Goal: Information Seeking & Learning: Find specific fact

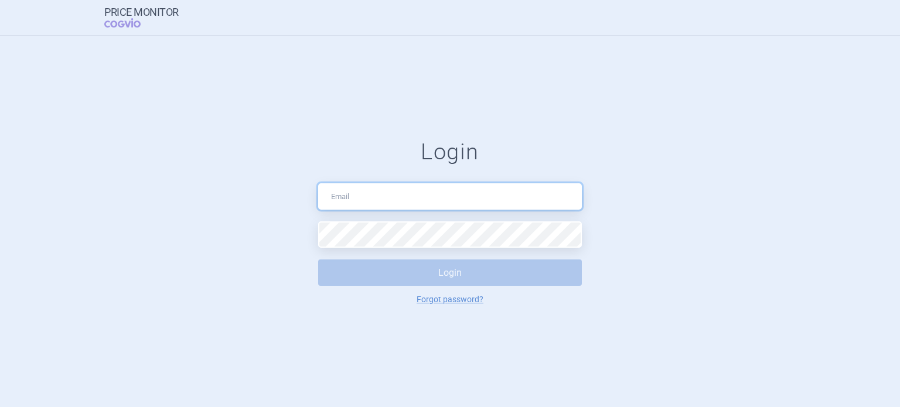
type input "lucinelina@gmail.com"
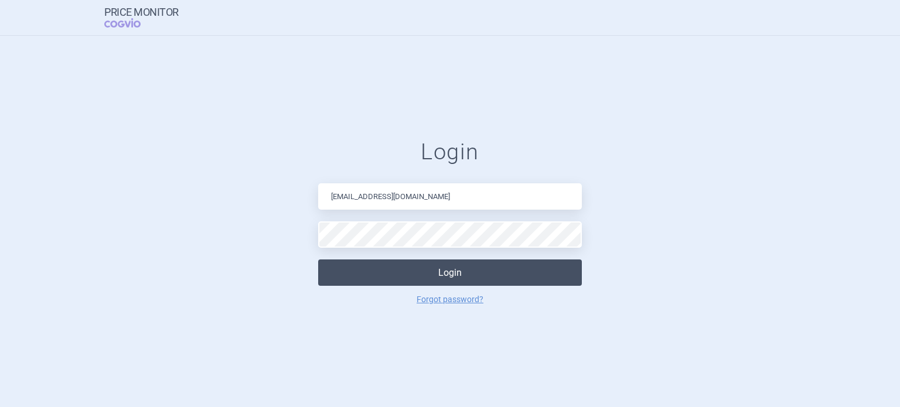
click at [441, 280] on button "Login" at bounding box center [450, 273] width 264 height 26
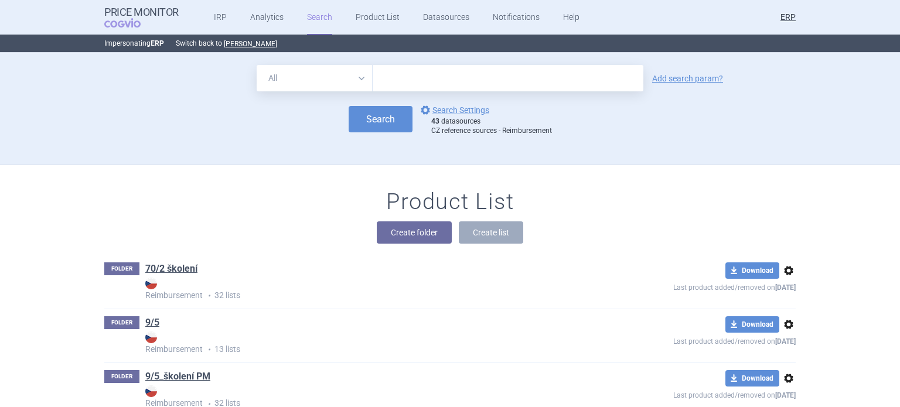
click at [710, 73] on div "All Brand Name ATC Company Active Substance Country Newer than Add search param?" at bounding box center [450, 78] width 692 height 26
click at [710, 78] on link "Add search param?" at bounding box center [687, 78] width 71 height 8
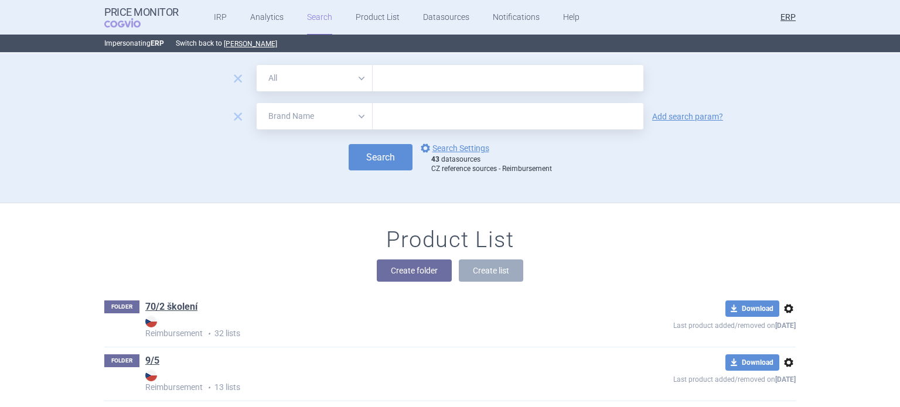
click at [296, 107] on select "All Brand Name ATC Company Active Substance Country Newer than" at bounding box center [315, 116] width 116 height 26
select select "newerThan"
click at [257, 103] on select "All Brand Name ATC Company Active Substance Country Newer than" at bounding box center [315, 116] width 116 height 26
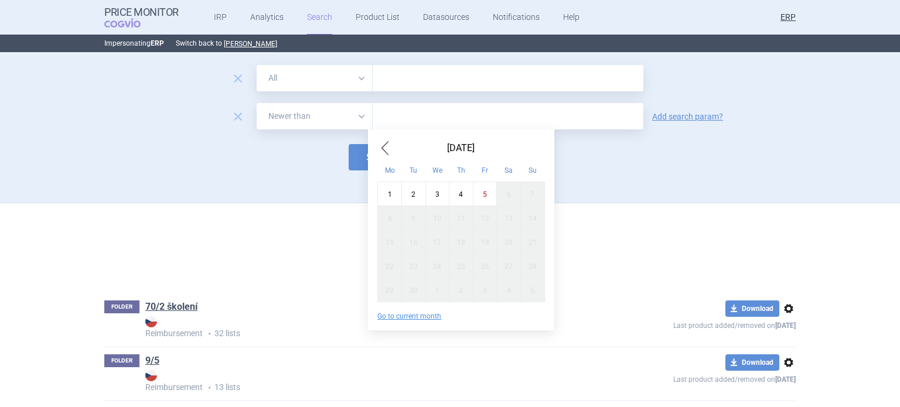
click at [390, 121] on input "text" at bounding box center [508, 116] width 271 height 26
click at [389, 155] on span "Previous Month" at bounding box center [385, 148] width 14 height 19
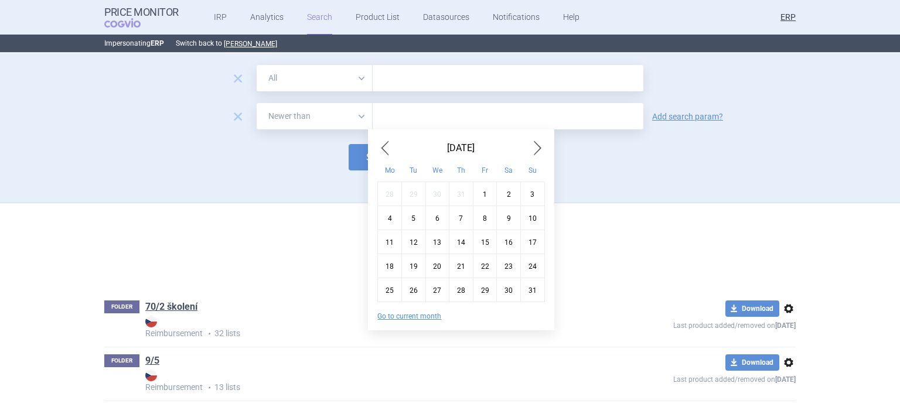
click at [412, 216] on div "5" at bounding box center [414, 218] width 24 height 24
type input "5. 8. 2025"
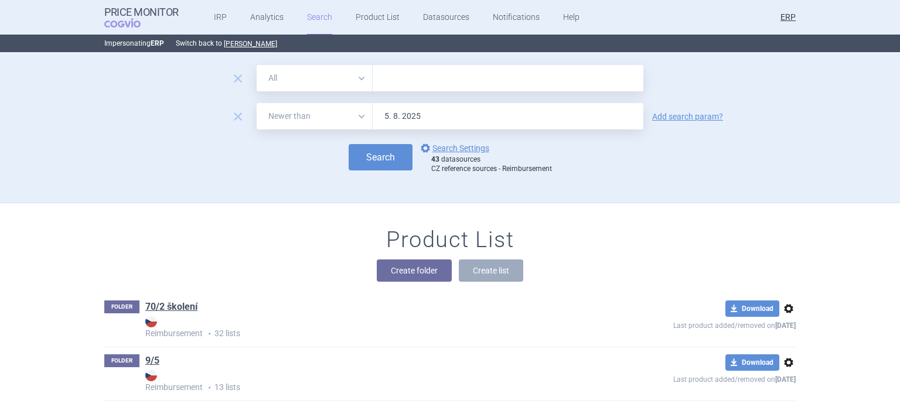
drag, startPoint x: 345, startPoint y: 73, endPoint x: 348, endPoint y: 80, distance: 6.9
click at [345, 73] on select "All Brand Name ATC Company Active Substance Country Newer than" at bounding box center [315, 78] width 116 height 26
select select "brandName"
click at [257, 65] on select "All Brand Name ATC Company Active Substance Country Newer than" at bounding box center [315, 78] width 116 height 26
click at [470, 151] on link "options Search Settings" at bounding box center [454, 148] width 71 height 14
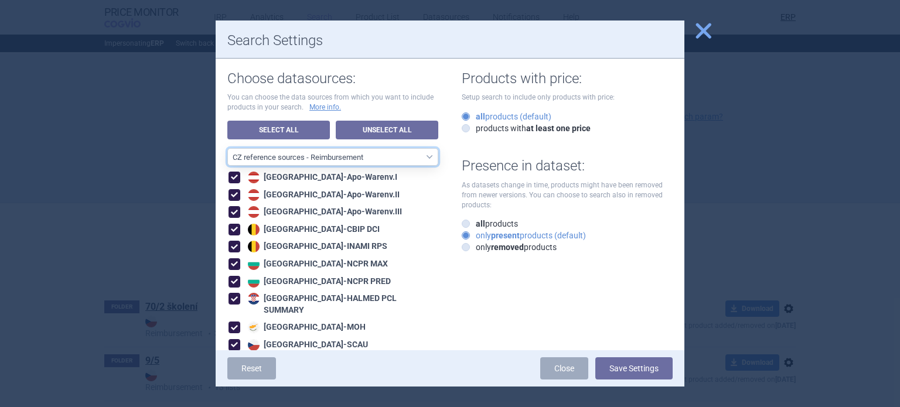
click at [378, 163] on select "All data sources CZ reference sources - Reimbursement SK reference sources - Of…" at bounding box center [332, 157] width 211 height 18
select select "6cb7ebdd-8316-4592-b8fd-6e46f801a11b"
click at [227, 148] on select "All data sources CZ reference sources - Reimbursement SK reference sources - Of…" at bounding box center [332, 157] width 211 height 18
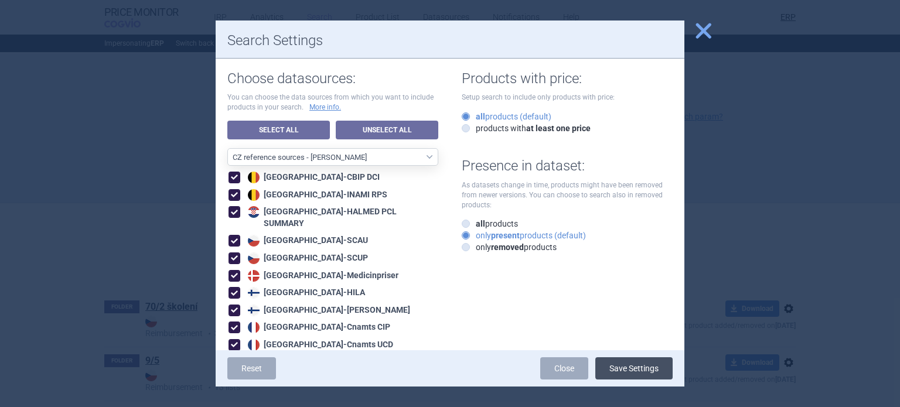
click at [621, 370] on button "Save Settings" at bounding box center [634, 369] width 77 height 22
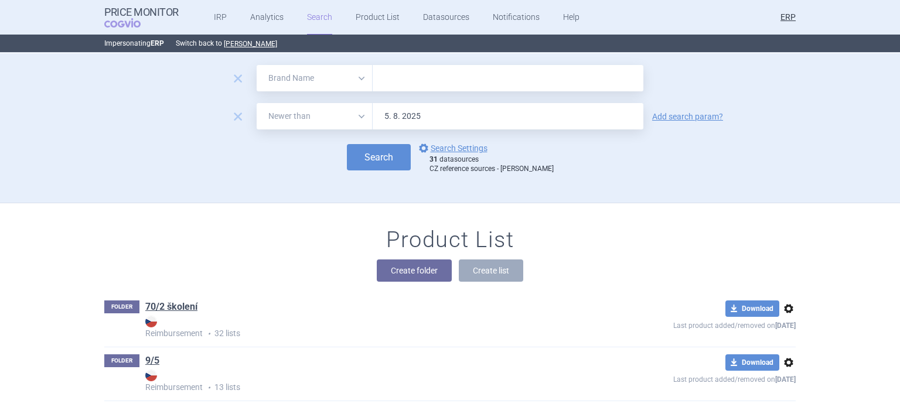
click at [395, 89] on input "text" at bounding box center [508, 78] width 271 height 26
paste input "[MEDICAL_DATA]"
type input "[MEDICAL_DATA]"
click button "Search" at bounding box center [379, 157] width 64 height 26
select select "brandName"
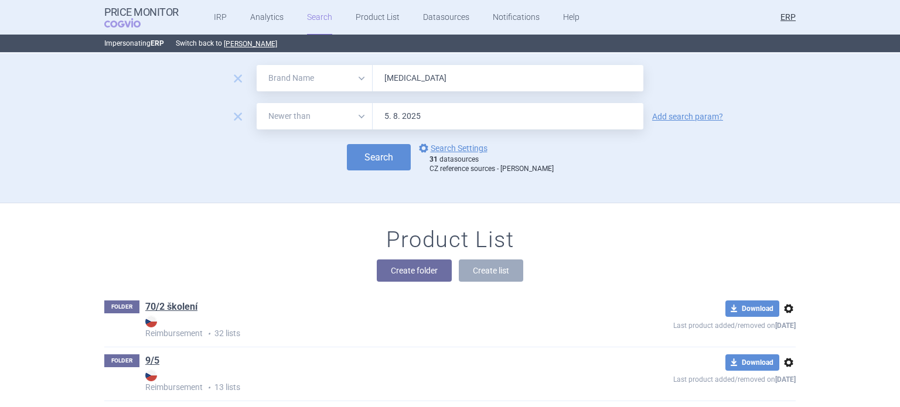
select select "newerThan"
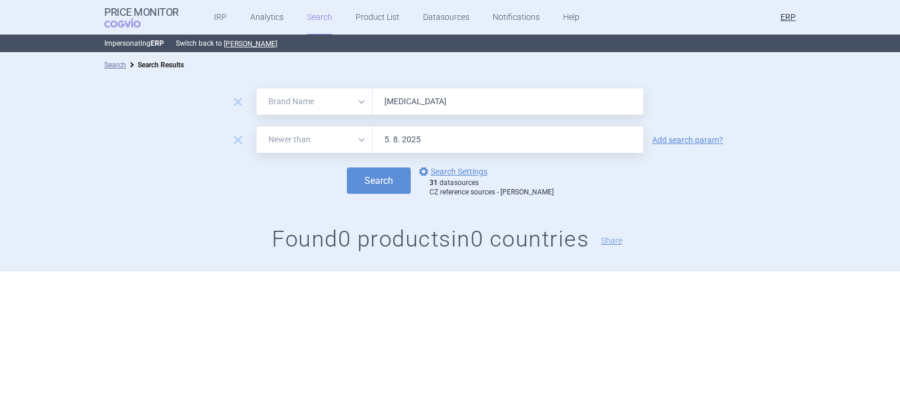
drag, startPoint x: 446, startPoint y: 98, endPoint x: 290, endPoint y: 66, distance: 158.7
click at [314, 72] on div "Search Search Results remove All Brand Name ATC Company Active Substance Countr…" at bounding box center [450, 162] width 900 height 218
paste input "vate"
click at [347, 168] on button "Search" at bounding box center [379, 181] width 64 height 26
paste input "ynovi"
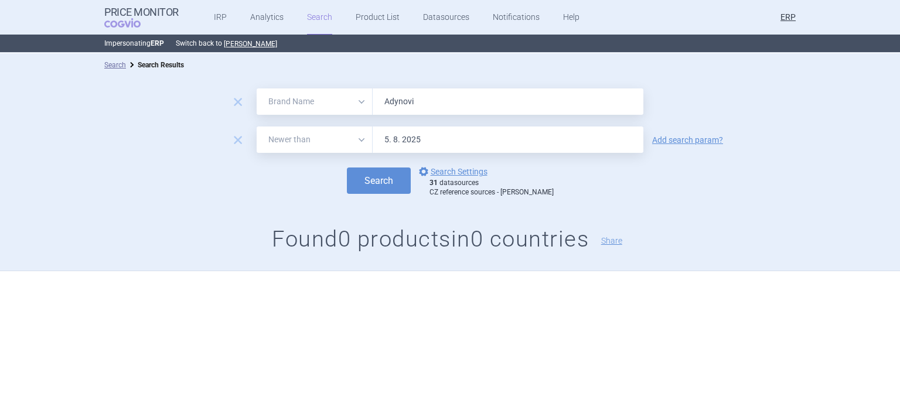
click at [347, 168] on button "Search" at bounding box center [379, 181] width 64 height 26
drag, startPoint x: 431, startPoint y: 109, endPoint x: 324, endPoint y: 108, distance: 107.3
click at [334, 108] on div "All Brand Name ATC Company Active Substance Country Newer than [PERSON_NAME]" at bounding box center [450, 102] width 387 height 26
paste input "zynma"
click at [347, 168] on button "Search" at bounding box center [379, 181] width 64 height 26
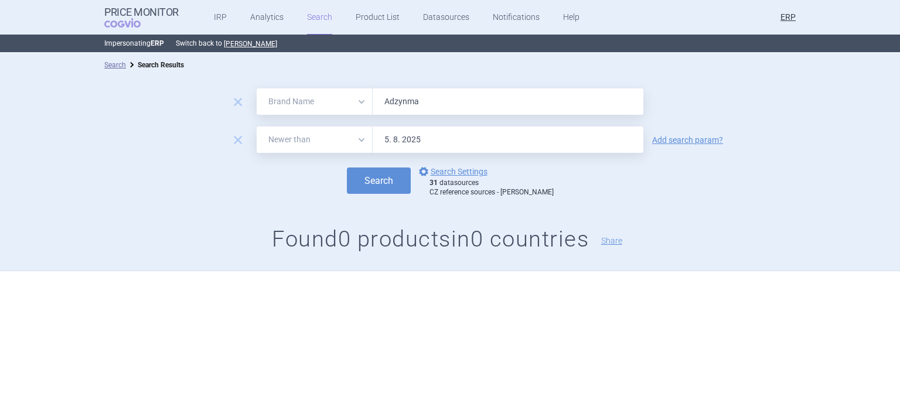
paste input "lunbrig"
click at [347, 168] on button "Search" at bounding box center [379, 181] width 64 height 26
paste input "Cuvitru"
click at [347, 168] on button "Search" at bounding box center [379, 181] width 64 height 26
paste input "[MEDICAL_DATA]"
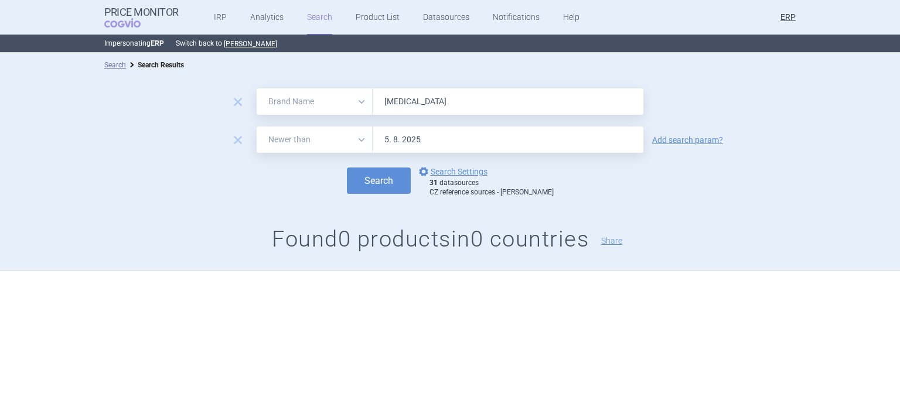
click at [347, 168] on button "Search" at bounding box center [379, 181] width 64 height 26
paste input "ntyvio"
click at [347, 168] on button "Search" at bounding box center [379, 181] width 64 height 26
paste input "Factor VII"
click at [347, 168] on button "Search" at bounding box center [379, 181] width 64 height 26
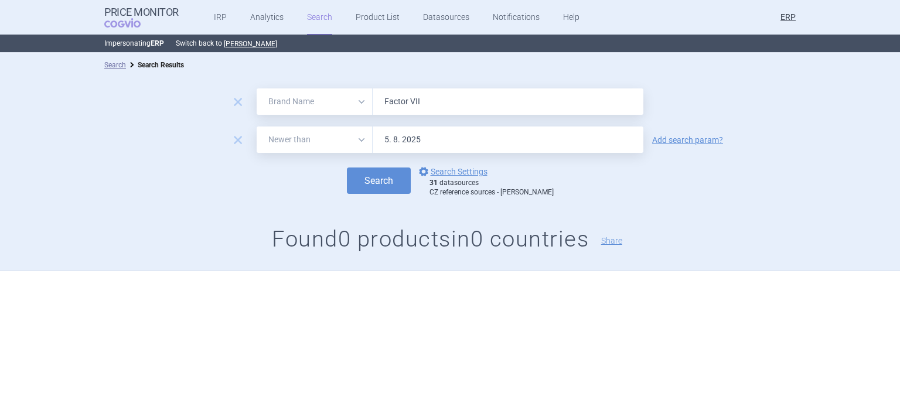
paste input "eiba"
click at [347, 168] on button "Search" at bounding box center [379, 181] width 64 height 26
paste input "irazyr"
click at [347, 168] on button "Search" at bounding box center [379, 181] width 64 height 26
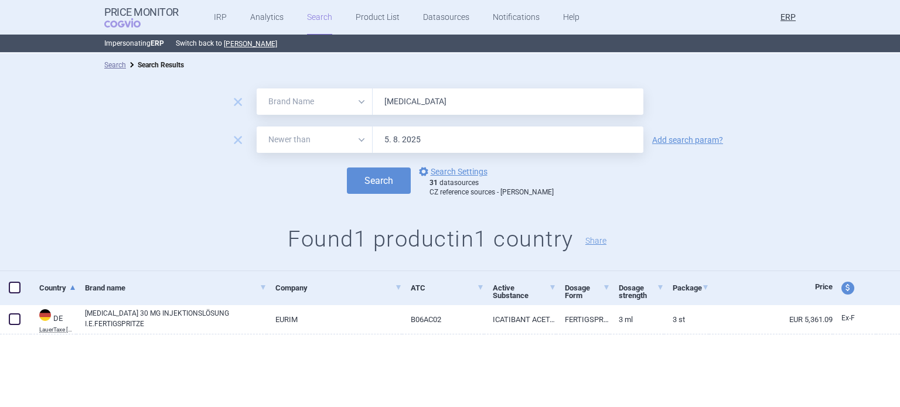
paste input "osrenol"
click at [347, 168] on button "Search" at bounding box center [379, 181] width 64 height 26
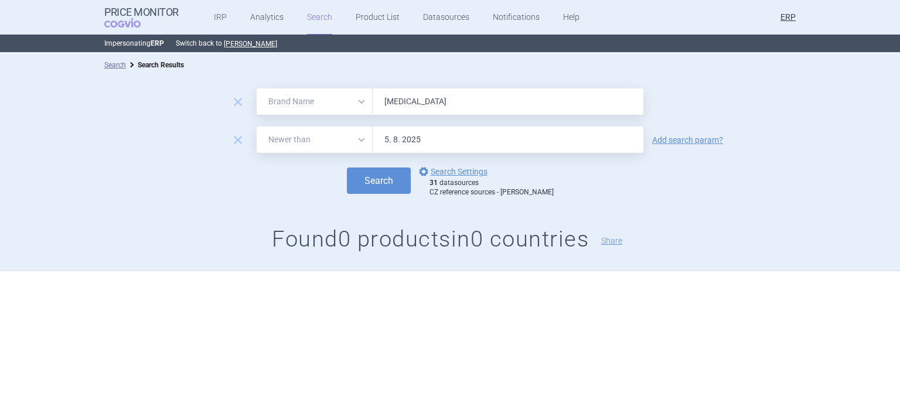
paste input "ruzaqla"
click at [347, 168] on button "Search" at bounding box center [379, 181] width 64 height 26
paste input "Hyqvi"
click at [347, 168] on button "Search" at bounding box center [379, 181] width 64 height 26
paste input "Kiovig"
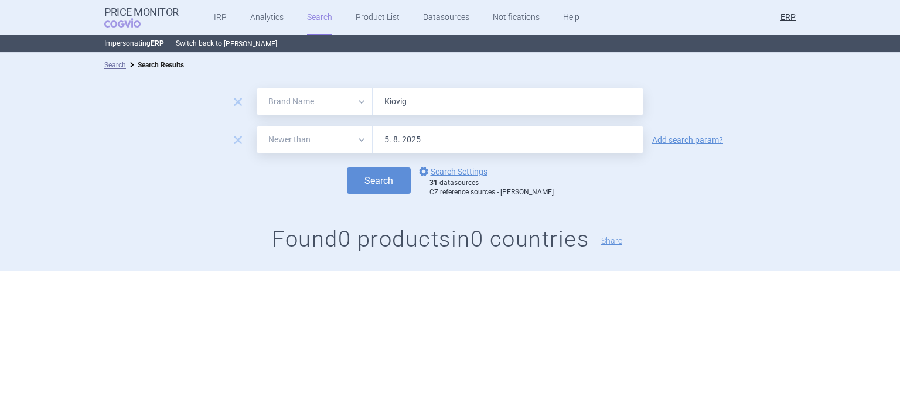
click at [347, 168] on button "Search" at bounding box center [379, 181] width 64 height 26
paste input "Livtencity"
click at [347, 168] on button "Search" at bounding box center [379, 181] width 64 height 26
paste input "[MEDICAL_DATA]"
click at [347, 168] on button "Search" at bounding box center [379, 181] width 64 height 26
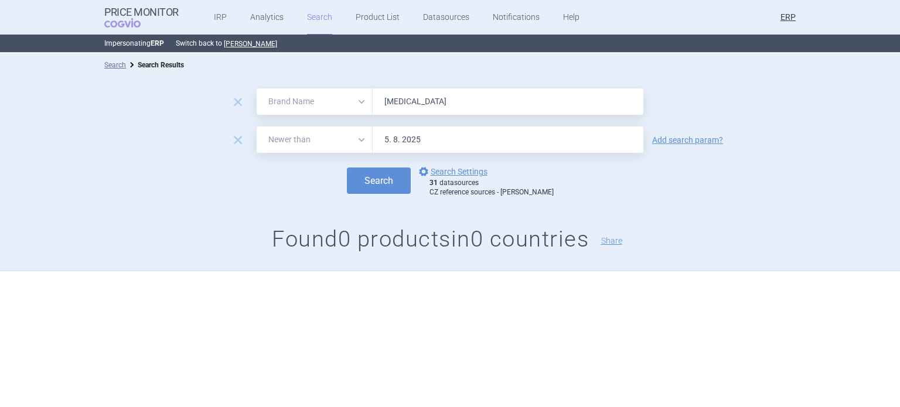
paste input "Prothromplex"
click at [347, 168] on button "Search" at bounding box center [379, 181] width 64 height 26
paste input "Replagal"
click at [347, 168] on button "Search" at bounding box center [379, 181] width 64 height 26
paste input "vestive"
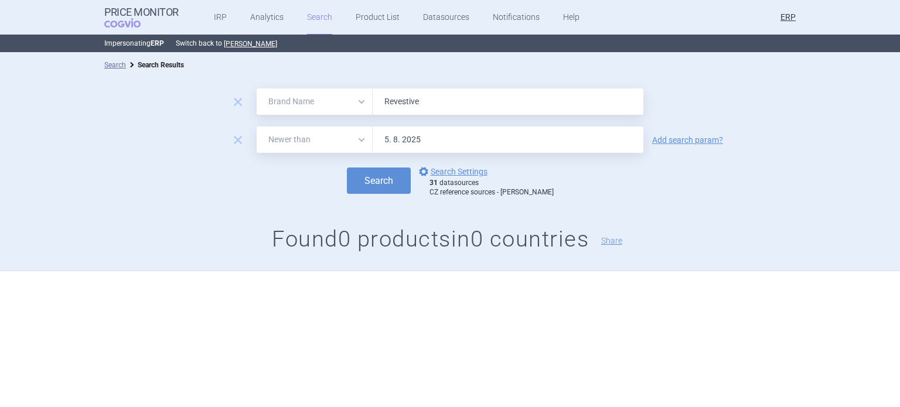
click at [347, 168] on button "Search" at bounding box center [379, 181] width 64 height 26
paste input "[MEDICAL_DATA]"
type input "[MEDICAL_DATA]"
click at [347, 168] on button "Search" at bounding box center [379, 181] width 64 height 26
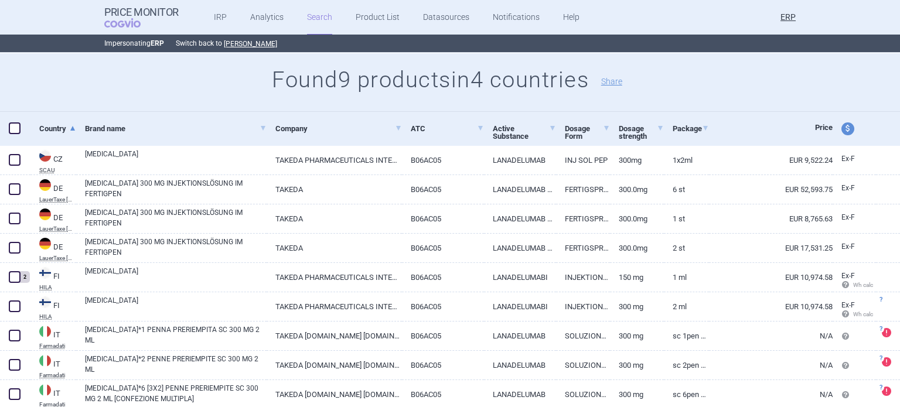
scroll to position [199, 0]
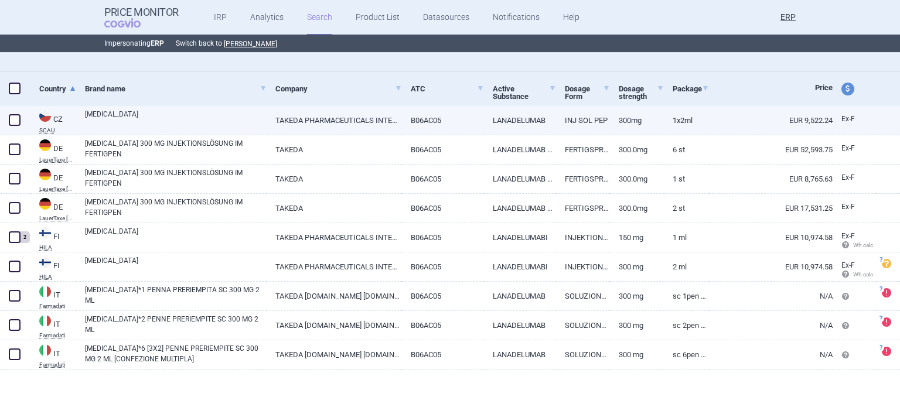
click at [268, 123] on link "TAKEDA PHARMACEUTICALS INTERNATIONAL AG [GEOGRAPHIC_DATA] BRANCH, [GEOGRAPHIC_D…" at bounding box center [334, 120] width 135 height 29
select select "EUR"
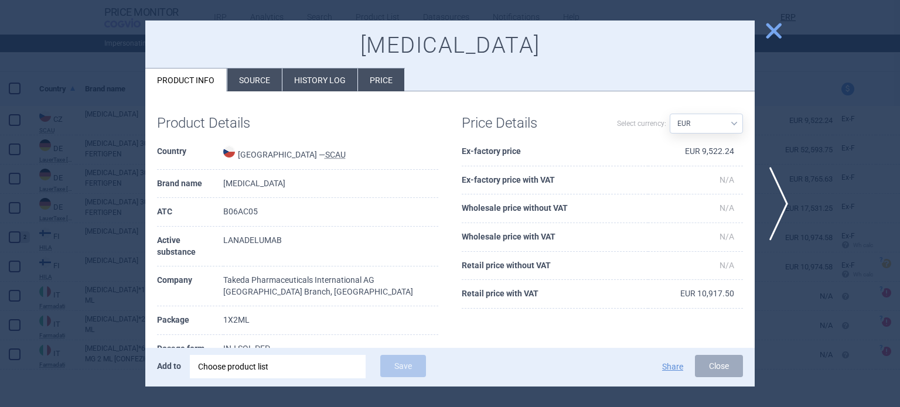
click at [239, 86] on li "Source" at bounding box center [254, 80] width 55 height 23
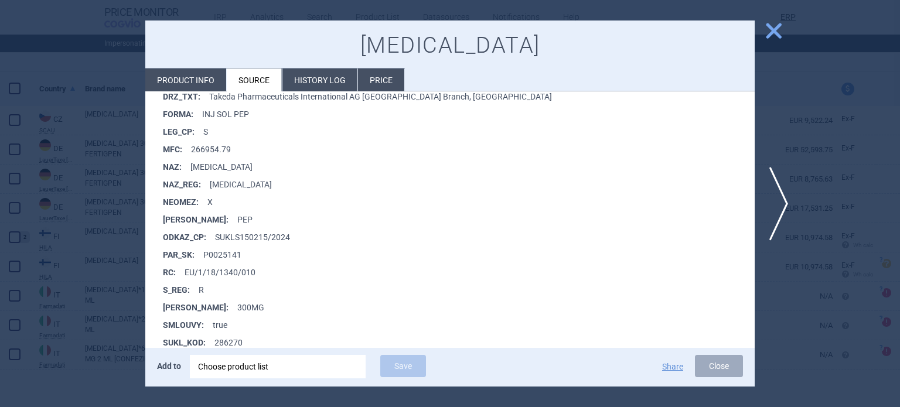
scroll to position [469, 0]
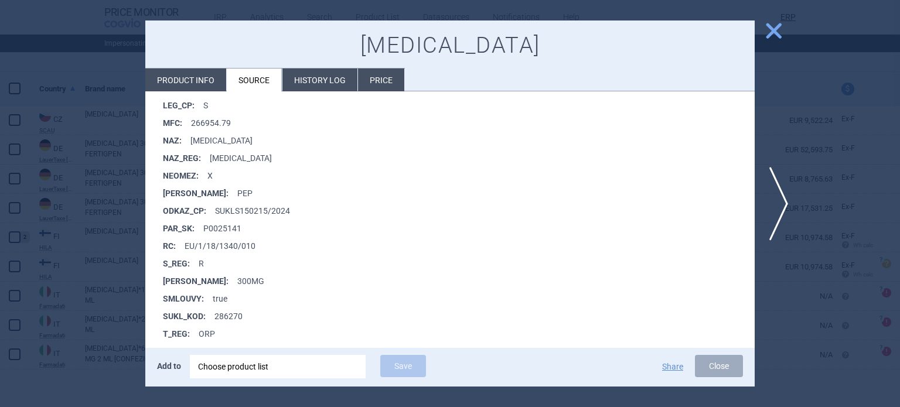
click at [0, 203] on div at bounding box center [450, 203] width 900 height 407
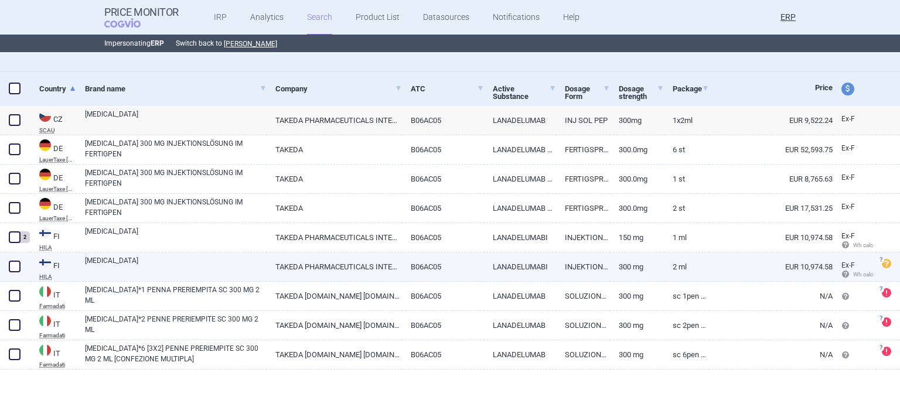
click at [344, 275] on link "TAKEDA PHARMACEUTICALS INTERNATIONAL AG IRELAND BRANCH" at bounding box center [334, 267] width 135 height 29
select select "EUR"
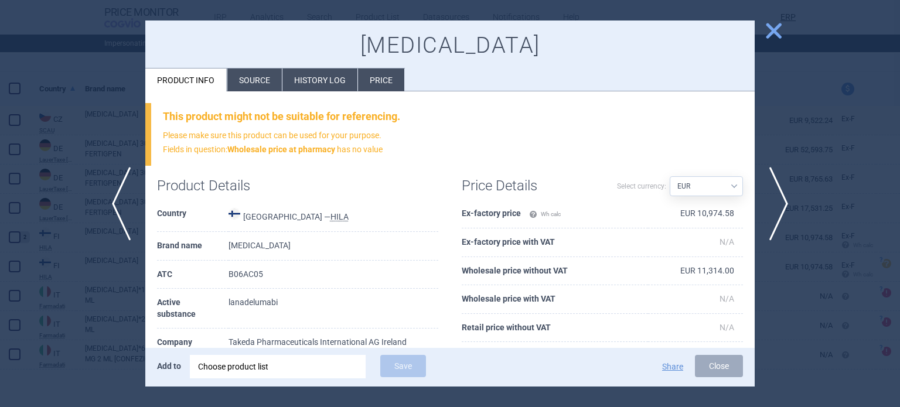
click at [240, 77] on li "Source" at bounding box center [254, 80] width 55 height 23
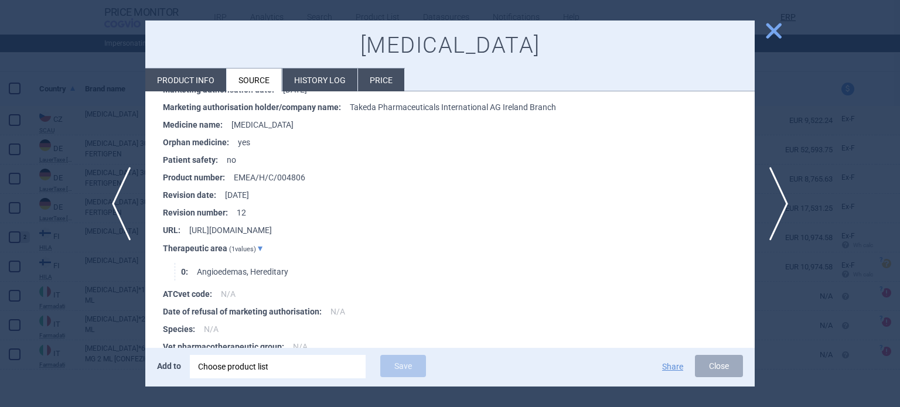
scroll to position [544, 0]
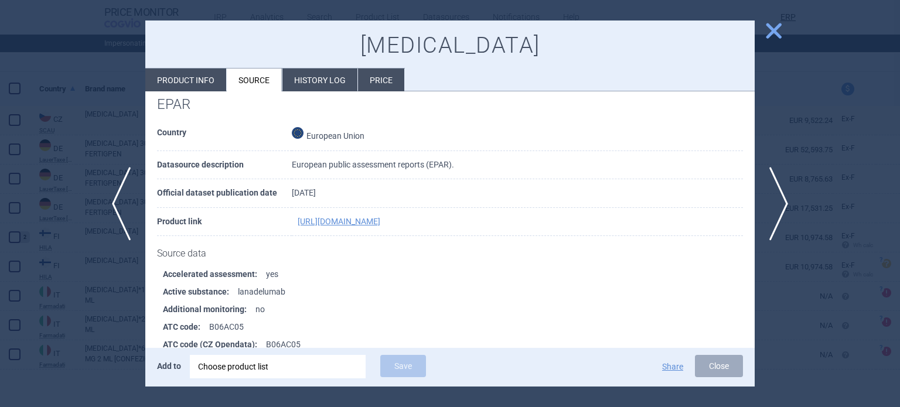
click at [226, 145] on th "Country" at bounding box center [224, 135] width 135 height 32
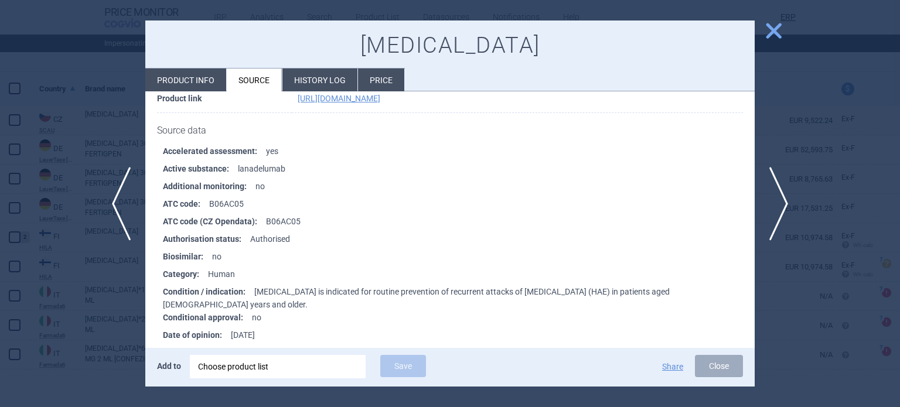
scroll to position [665, 0]
click at [204, 77] on li "Product info" at bounding box center [185, 80] width 81 height 23
select select "EUR"
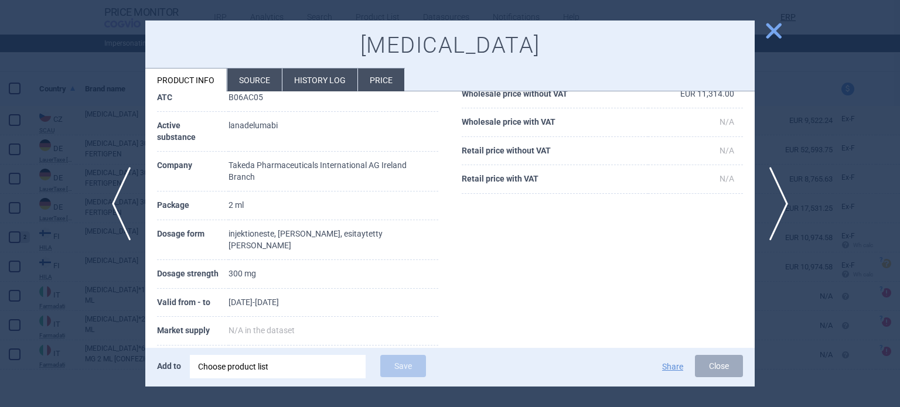
scroll to position [174, 0]
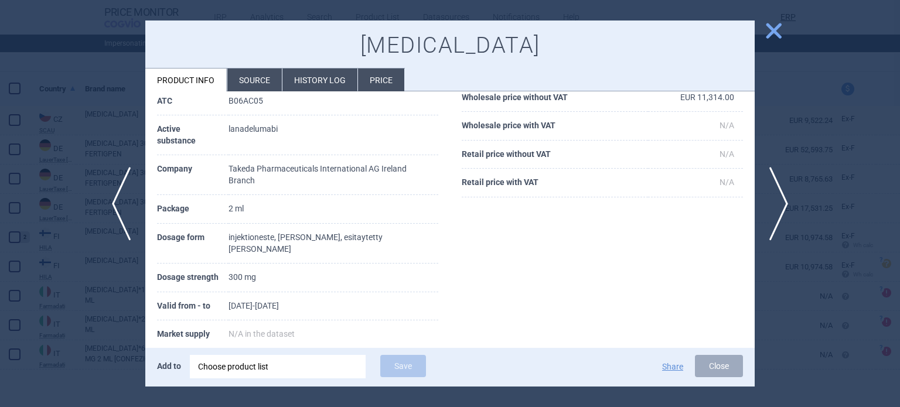
click at [0, 212] on div at bounding box center [450, 203] width 900 height 407
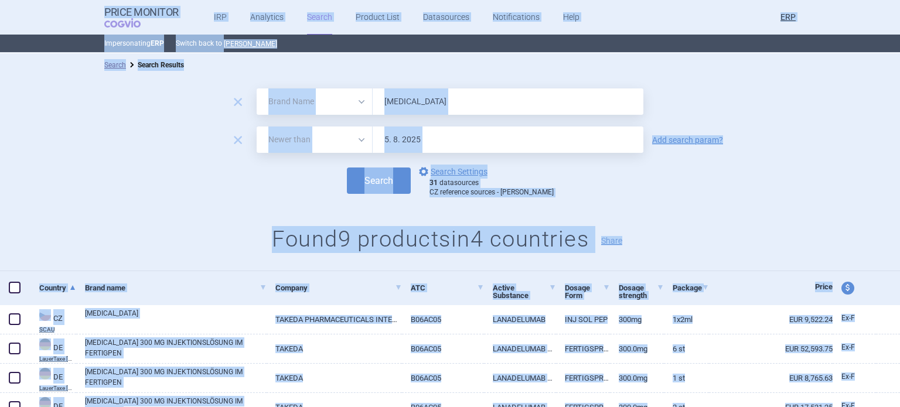
click at [560, 107] on input "[MEDICAL_DATA]" at bounding box center [508, 102] width 271 height 26
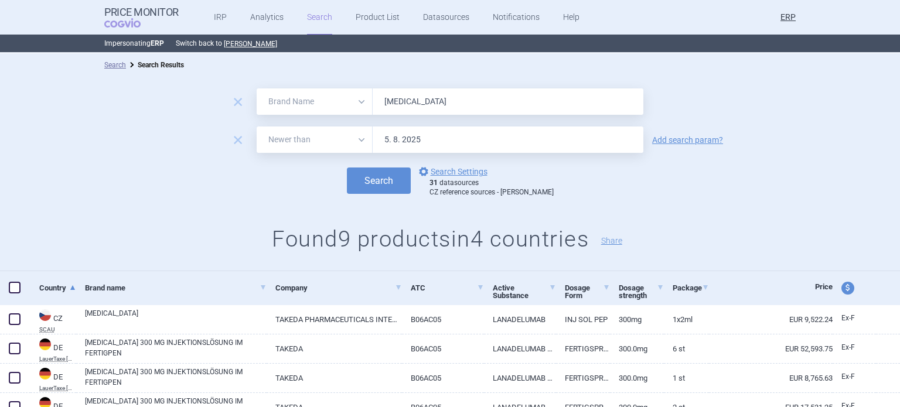
paste input "Veyvondi"
click at [347, 168] on button "Search" at bounding box center [379, 181] width 64 height 26
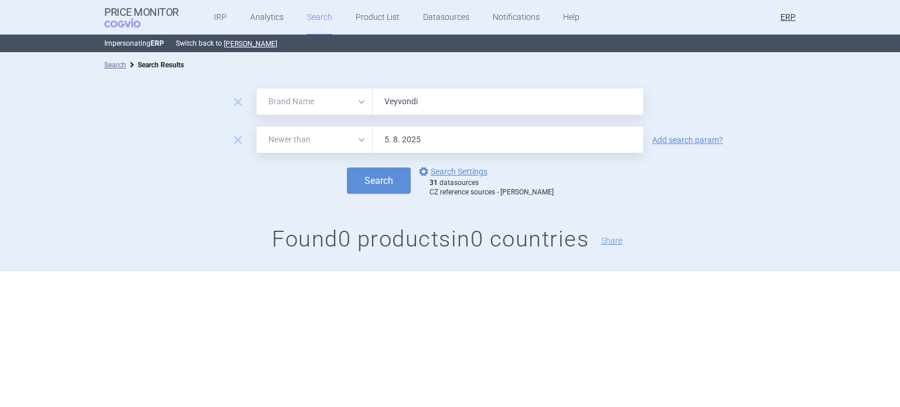
paste input "ipdomet"
click at [347, 168] on button "Search" at bounding box center [379, 181] width 64 height 26
paste input "idia"
click at [347, 168] on button "Search" at bounding box center [379, 181] width 64 height 26
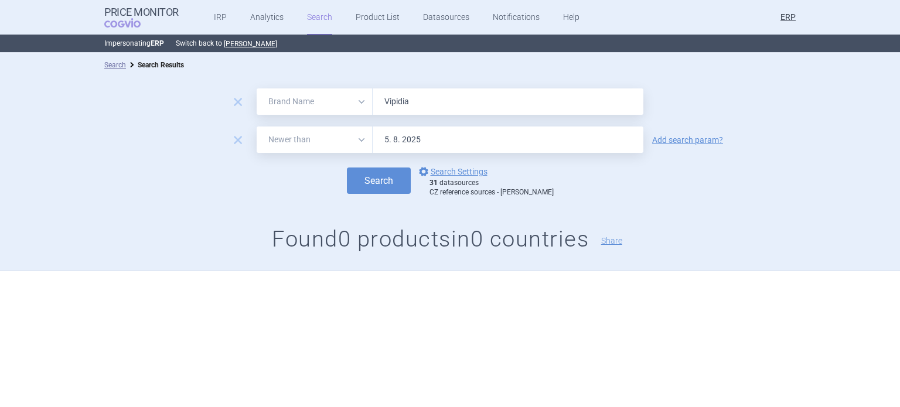
click at [347, 168] on button "Search" at bounding box center [379, 181] width 64 height 26
paste input "priv"
type input "[MEDICAL_DATA]"
click at [347, 168] on button "Search" at bounding box center [379, 181] width 64 height 26
click at [494, 137] on input "5. 8. 2025" at bounding box center [508, 140] width 271 height 26
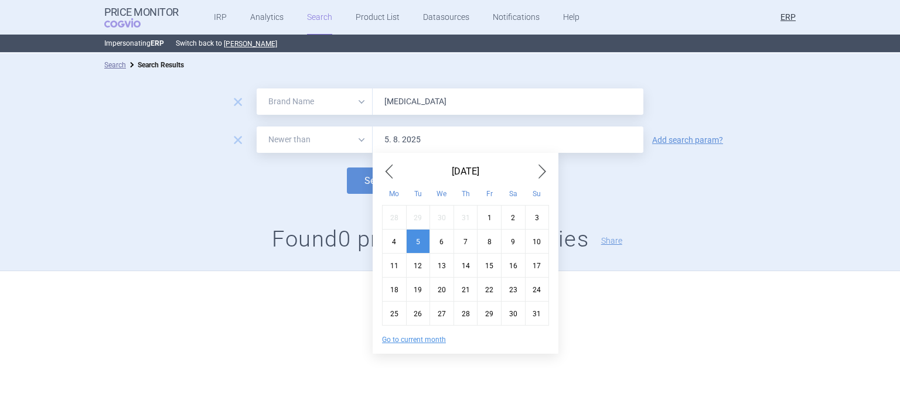
click at [395, 171] on span "Previous Month" at bounding box center [389, 171] width 14 height 19
click at [420, 213] on div "1" at bounding box center [418, 217] width 24 height 24
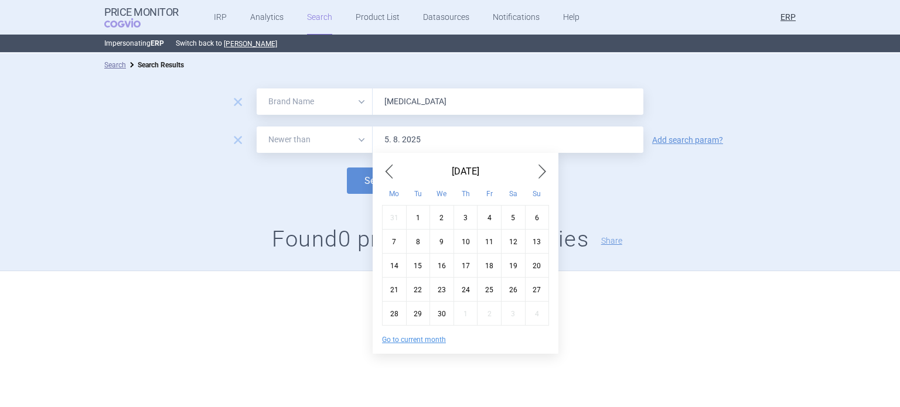
type input "1. 4. 2025"
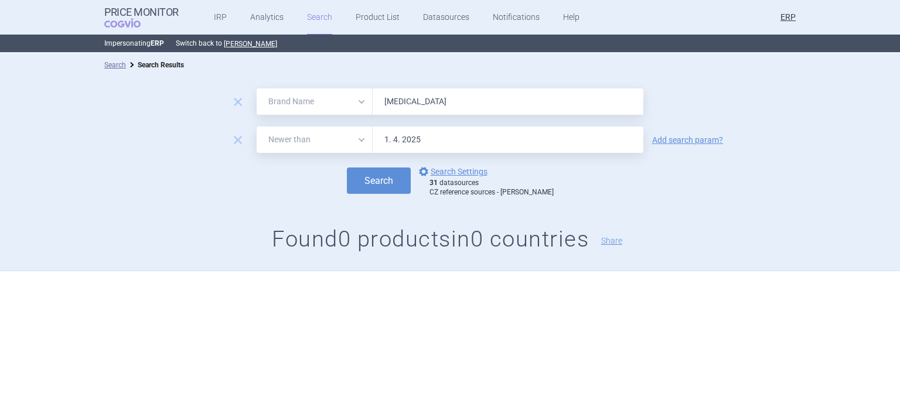
click at [417, 93] on input "[MEDICAL_DATA]" at bounding box center [508, 102] width 271 height 26
paste input "Factor VII"
click at [347, 168] on button "Search" at bounding box center [379, 181] width 64 height 26
paste input "irazyr"
click at [347, 168] on button "Search" at bounding box center [379, 181] width 64 height 26
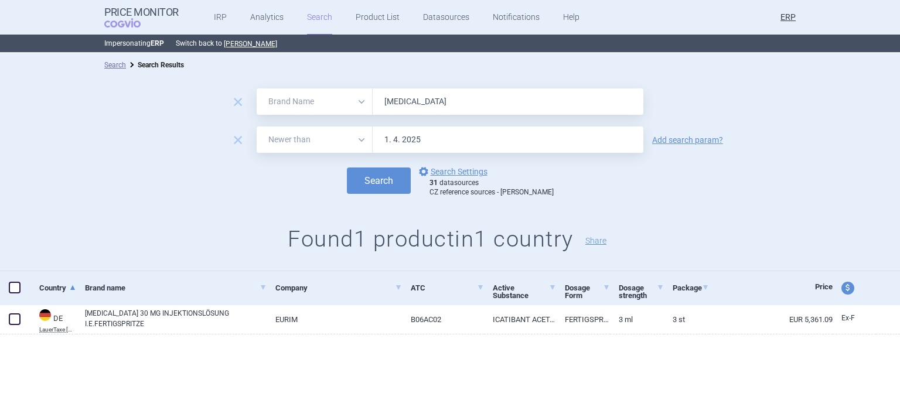
paste input "osrenol"
click at [347, 168] on button "Search" at bounding box center [379, 181] width 64 height 26
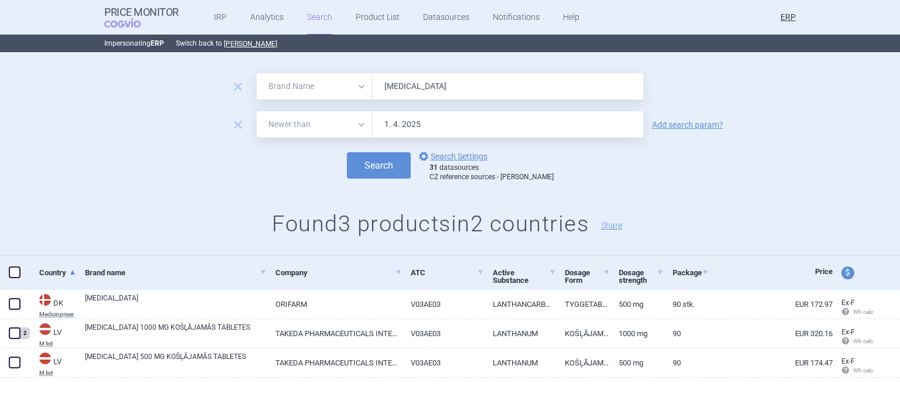
scroll to position [23, 0]
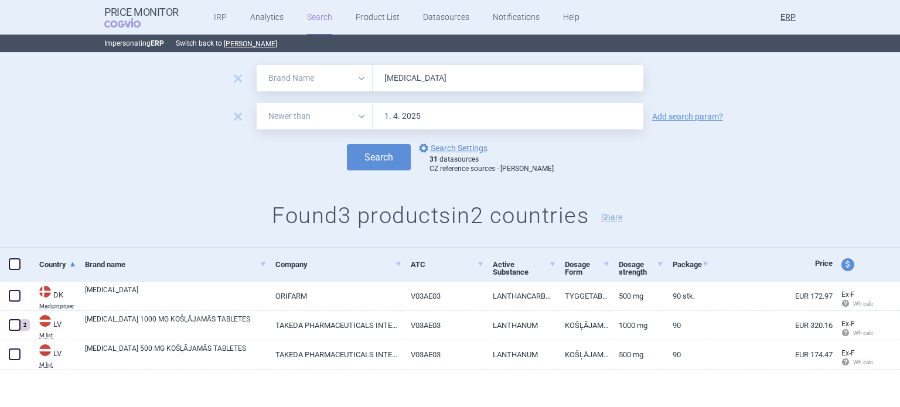
paste input "Immunate"
click at [347, 144] on button "Search" at bounding box center [379, 157] width 64 height 26
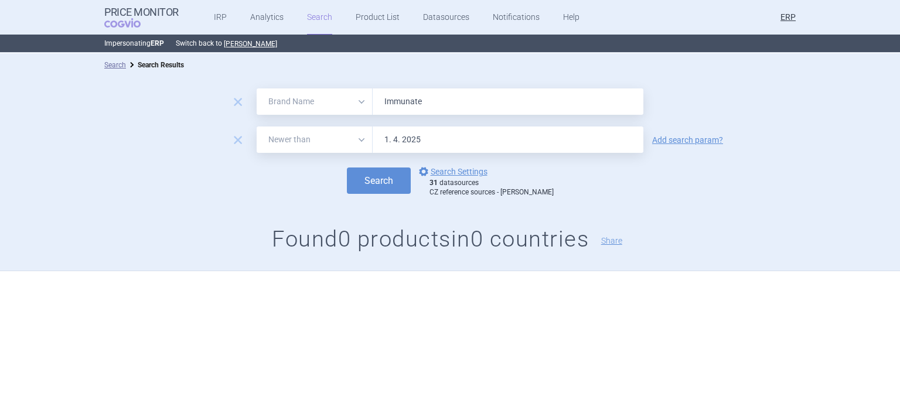
paste input "in"
click at [347, 168] on button "Search" at bounding box center [379, 181] width 64 height 26
paste input "[MEDICAL_DATA]"
type input "[MEDICAL_DATA]"
click at [347, 168] on button "Search" at bounding box center [379, 181] width 64 height 26
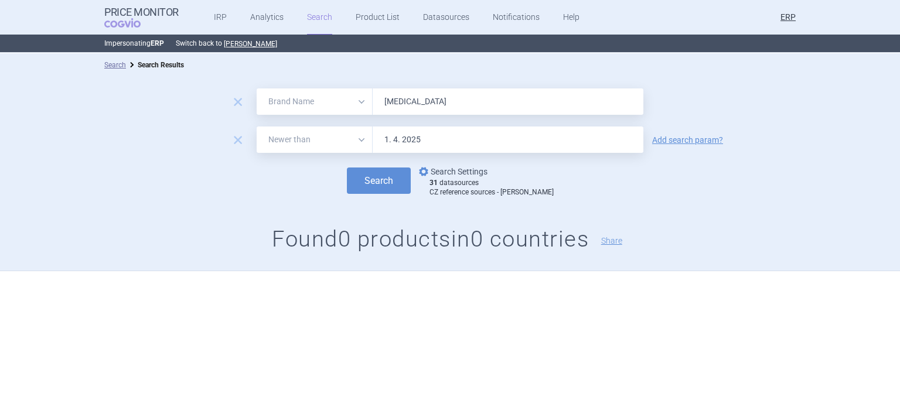
click at [469, 172] on link "options Search Settings" at bounding box center [452, 172] width 71 height 14
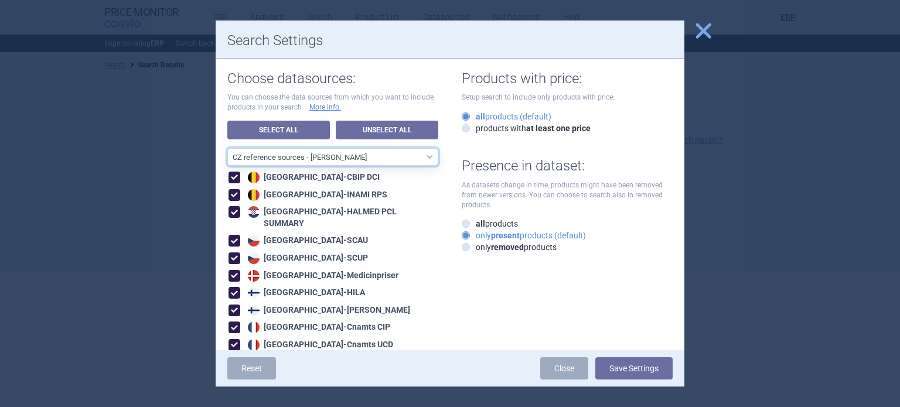
click at [404, 161] on select "All data sources CZ reference sources - Reimbursement SK reference sources - Of…" at bounding box center [332, 157] width 211 height 18
select select "9dbb7c6e-ea10-47e4-ac46-e28bda984dcc"
click at [227, 148] on select "All data sources CZ reference sources - Reimbursement SK reference sources - Of…" at bounding box center [332, 157] width 211 height 18
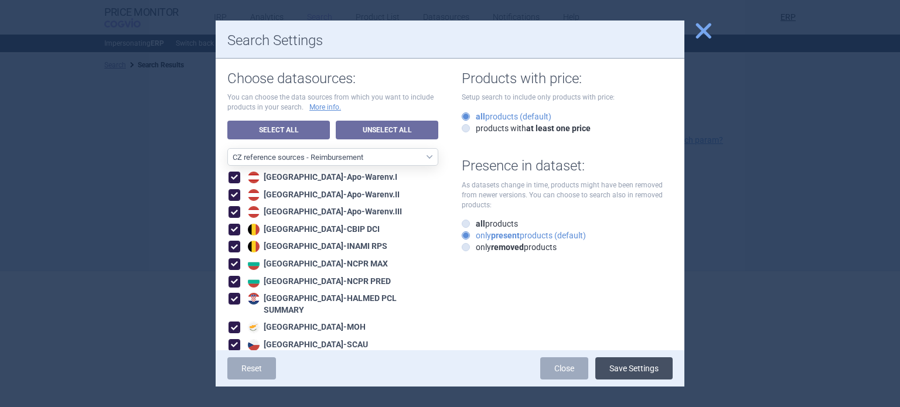
click at [630, 359] on button "Save Settings" at bounding box center [634, 369] width 77 height 22
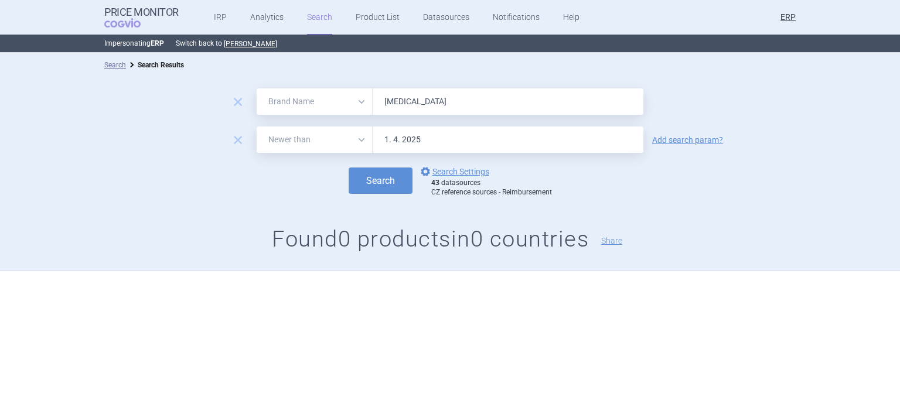
click at [449, 101] on input "[MEDICAL_DATA]" at bounding box center [508, 102] width 271 height 26
paste input "Factor VII"
click at [349, 168] on button "Search" at bounding box center [381, 181] width 64 height 26
paste input "irazyr"
click at [349, 168] on button "Search" at bounding box center [381, 181] width 64 height 26
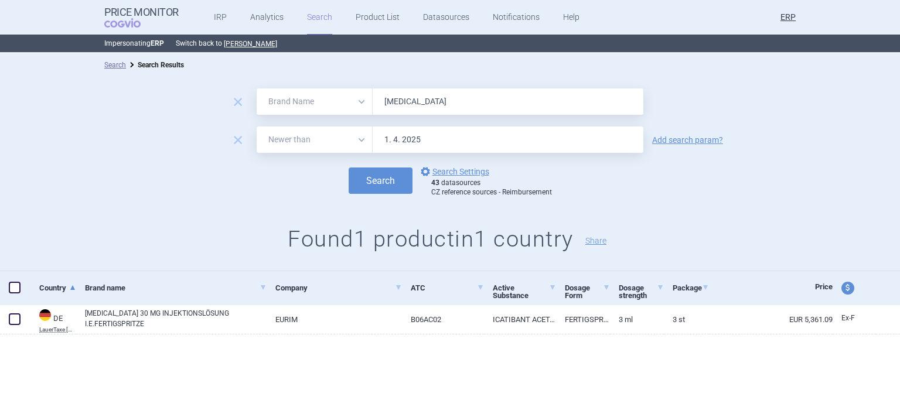
paste input "osrenol"
click at [349, 168] on button "Search" at bounding box center [381, 181] width 64 height 26
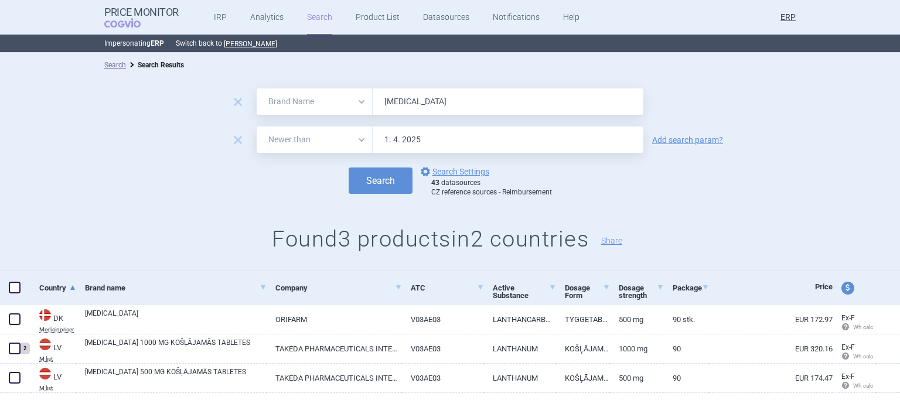
scroll to position [23, 0]
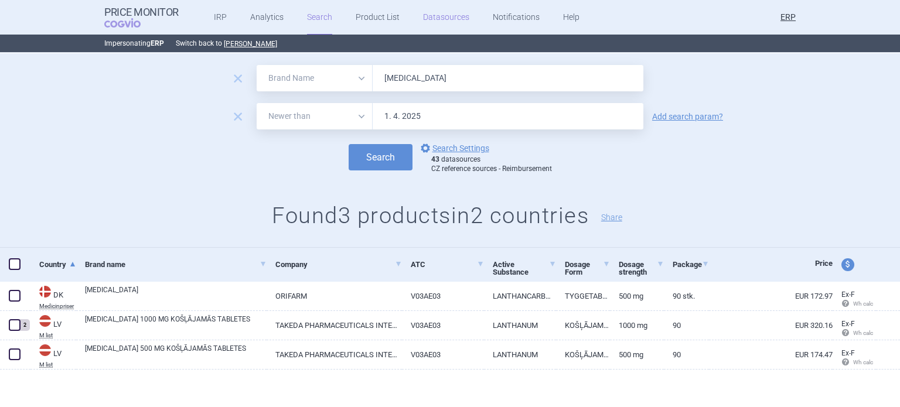
paste input "Immunate"
click at [349, 144] on button "Search" at bounding box center [381, 157] width 64 height 26
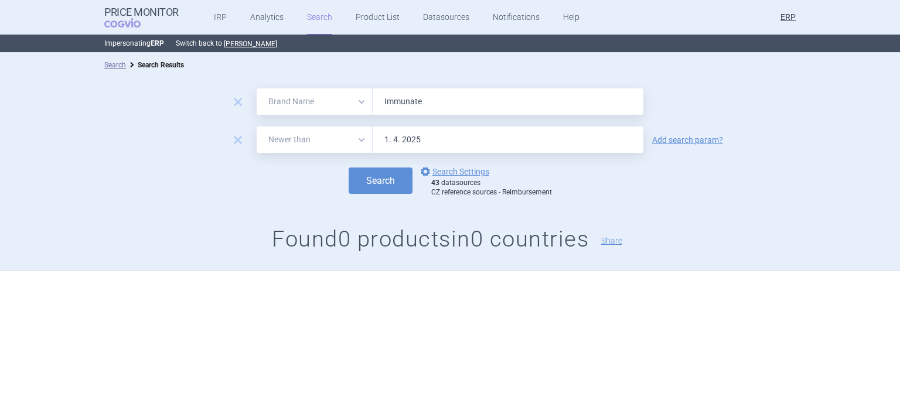
paste input "in"
click at [349, 168] on button "Search" at bounding box center [381, 181] width 64 height 26
paste input "[MEDICAL_DATA]"
type input "[MEDICAL_DATA]"
click at [349, 168] on button "Search" at bounding box center [381, 181] width 64 height 26
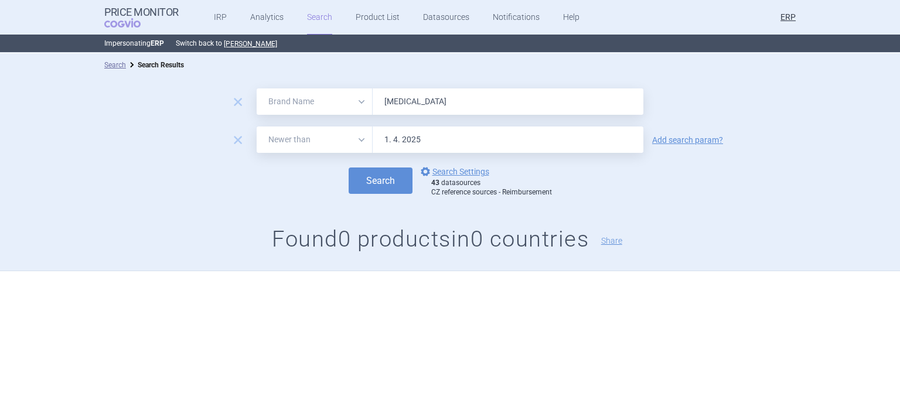
click at [435, 138] on input "1. 4. 2025" at bounding box center [508, 140] width 271 height 26
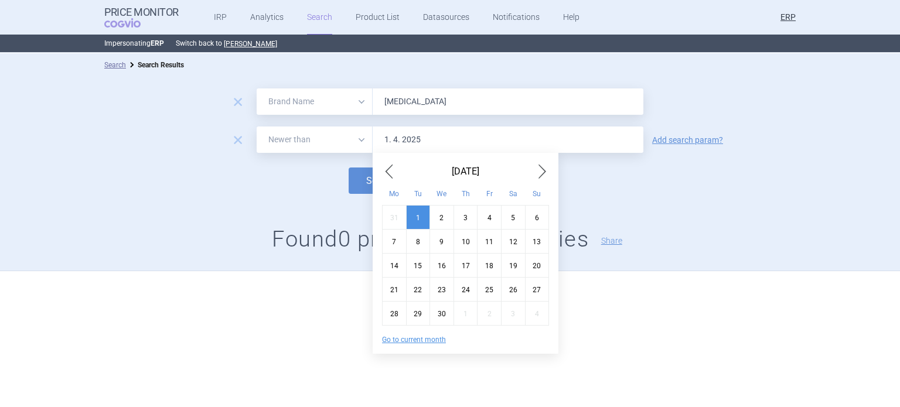
click at [397, 139] on input "1. 4. 2025" at bounding box center [508, 140] width 271 height 26
type input "1. 8. 2025"
click at [349, 168] on button "Search" at bounding box center [381, 181] width 64 height 26
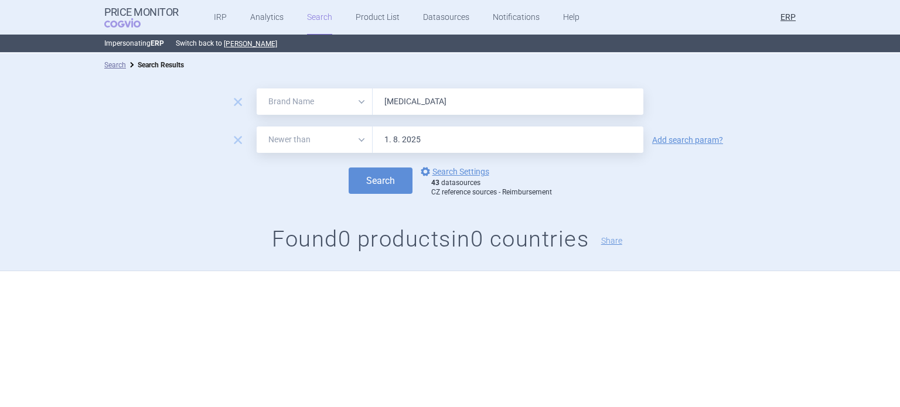
click at [185, 171] on div "Search options Search Settings 43 datasources CZ reference sources - Reimbursem…" at bounding box center [450, 181] width 900 height 32
click at [436, 96] on input "[MEDICAL_DATA]" at bounding box center [508, 102] width 271 height 26
paste input "Adcetr"
click at [349, 168] on button "Search" at bounding box center [381, 181] width 64 height 26
paste input "vate"
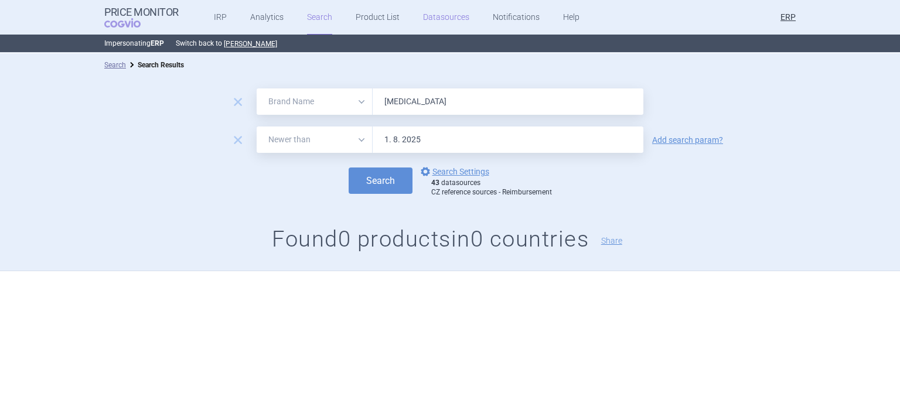
click at [349, 168] on button "Search" at bounding box center [381, 181] width 64 height 26
paste input "ynovi"
click at [349, 168] on button "Search" at bounding box center [381, 181] width 64 height 26
paste input "zynma"
click at [349, 168] on button "Search" at bounding box center [381, 181] width 64 height 26
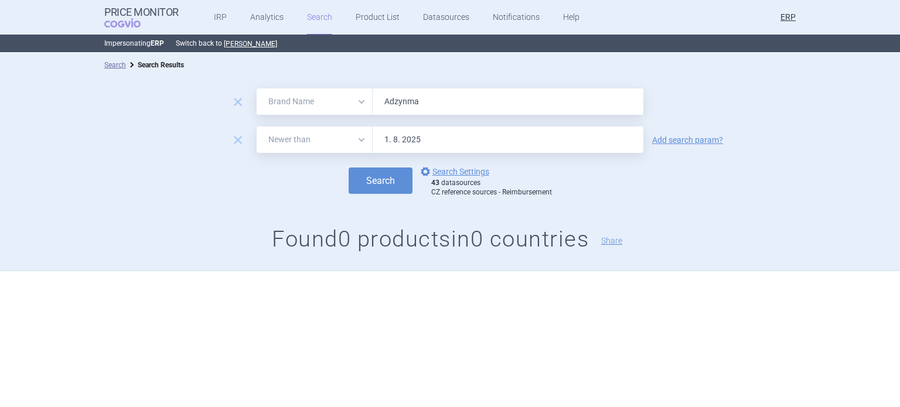
paste input "lunbrig"
click at [349, 168] on button "Search" at bounding box center [381, 181] width 64 height 26
paste input "Cuvitru"
click at [349, 168] on button "Search" at bounding box center [381, 181] width 64 height 26
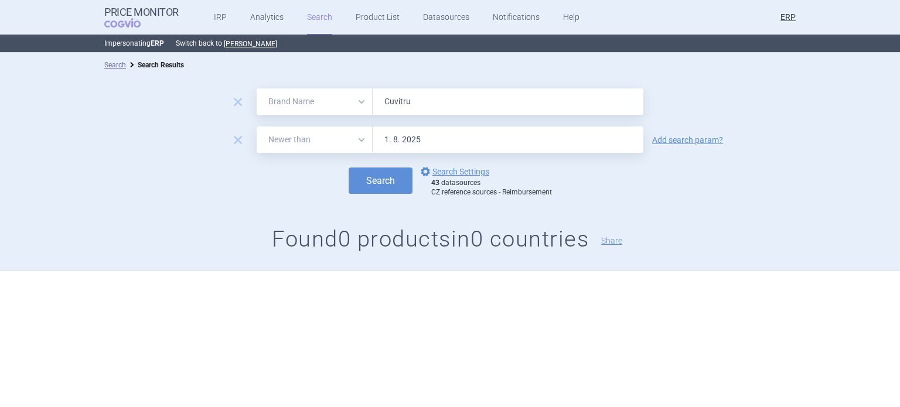
paste input "[MEDICAL_DATA]"
click at [349, 168] on button "Search" at bounding box center [381, 181] width 64 height 26
paste input "ntyvio"
click at [349, 168] on button "Search" at bounding box center [381, 181] width 64 height 26
paste input "Feiba"
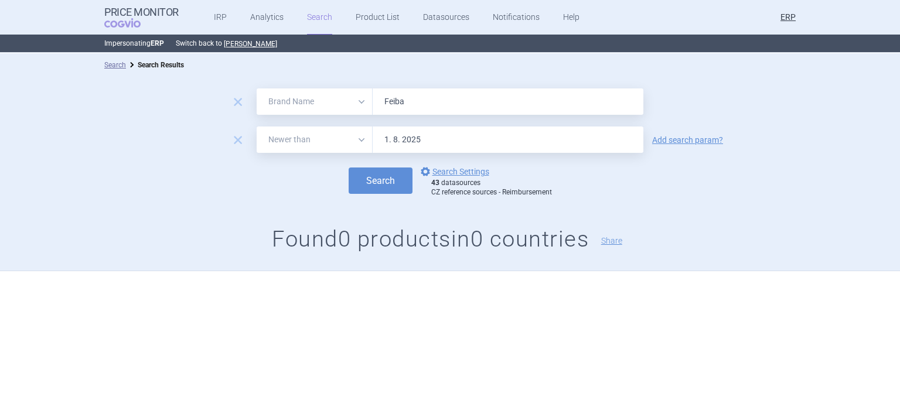
click at [349, 168] on button "Search" at bounding box center [381, 181] width 64 height 26
paste input "ruzaql"
click at [349, 168] on button "Search" at bounding box center [381, 181] width 64 height 26
paste input "Hyqvi"
click at [349, 168] on button "Search" at bounding box center [381, 181] width 64 height 26
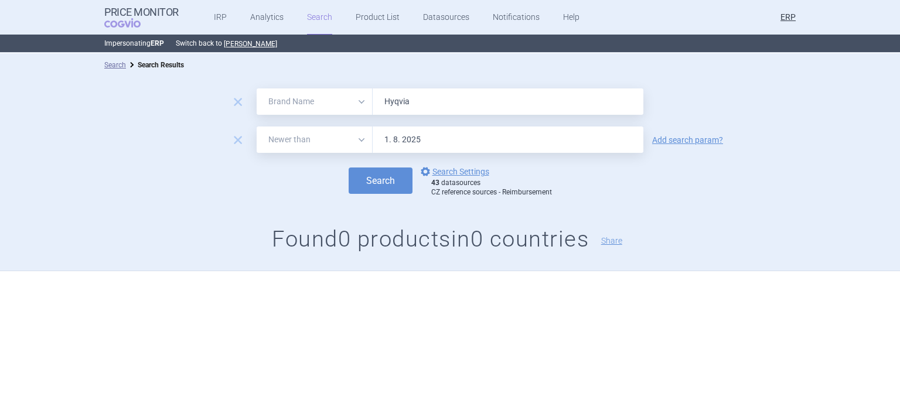
paste input "Kiovig"
click at [349, 168] on button "Search" at bounding box center [381, 181] width 64 height 26
paste input "Livtencity"
click at [349, 168] on button "Search" at bounding box center [381, 181] width 64 height 26
paste input "[MEDICAL_DATA]"
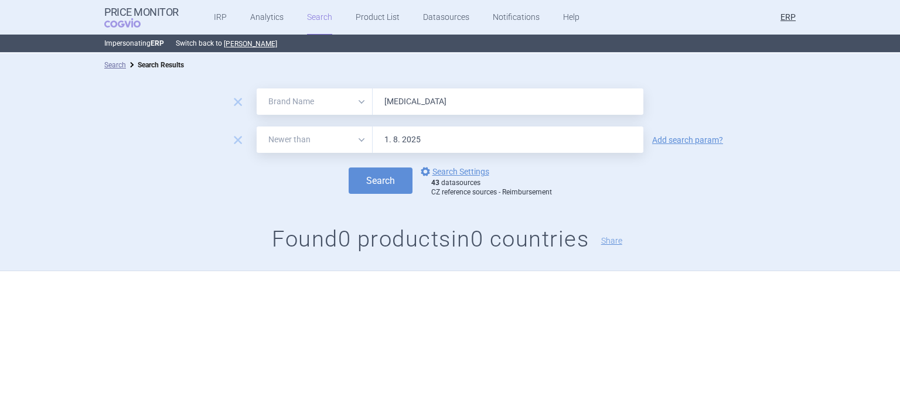
click at [349, 168] on button "Search" at bounding box center [381, 181] width 64 height 26
paste input "Prothromplex"
click at [349, 168] on button "Search" at bounding box center [381, 181] width 64 height 26
paste input "Replagal"
click at [349, 168] on button "Search" at bounding box center [381, 181] width 64 height 26
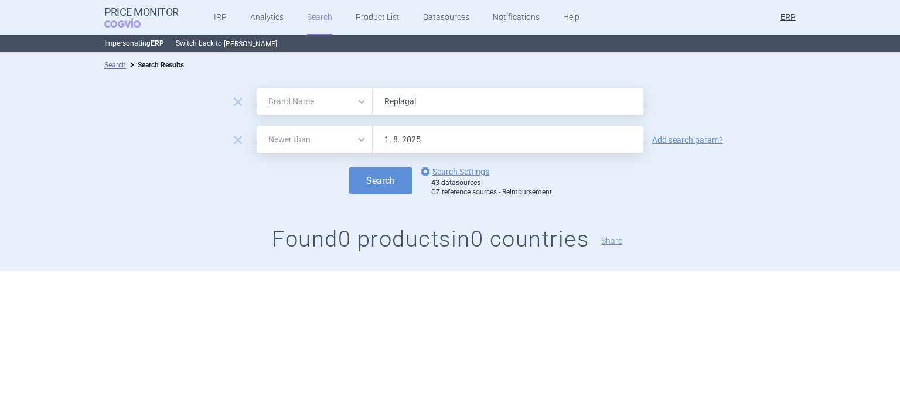
paste input "vestive"
click at [349, 168] on button "Search" at bounding box center [381, 181] width 64 height 26
paste input "[MEDICAL_DATA]"
type input "[MEDICAL_DATA]"
click at [349, 168] on button "Search" at bounding box center [381, 181] width 64 height 26
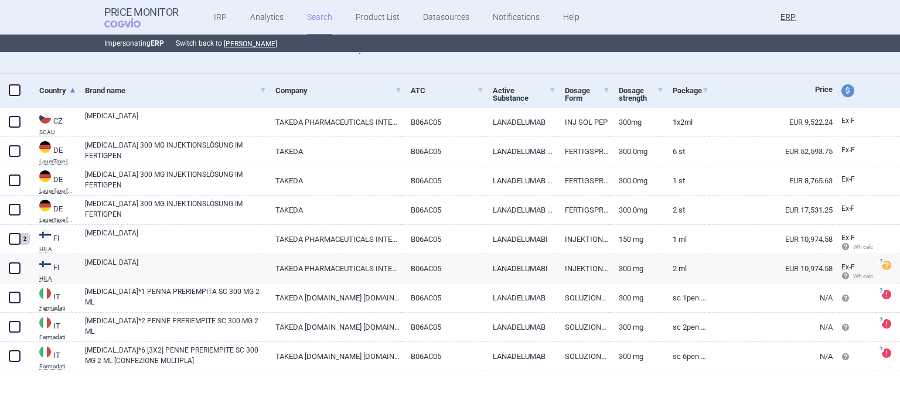
scroll to position [199, 0]
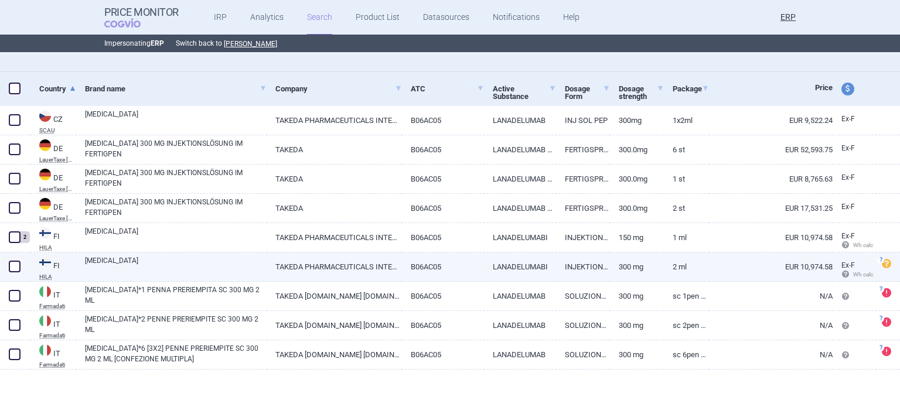
click at [124, 264] on link "[MEDICAL_DATA]" at bounding box center [176, 266] width 182 height 21
select select "EUR"
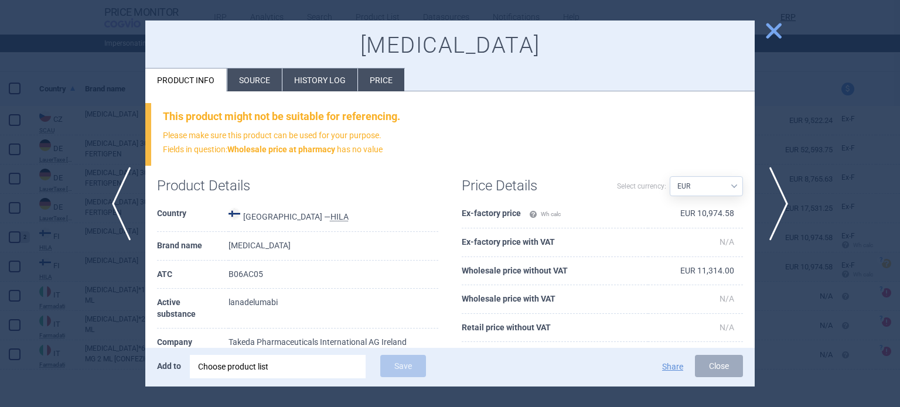
scroll to position [117, 0]
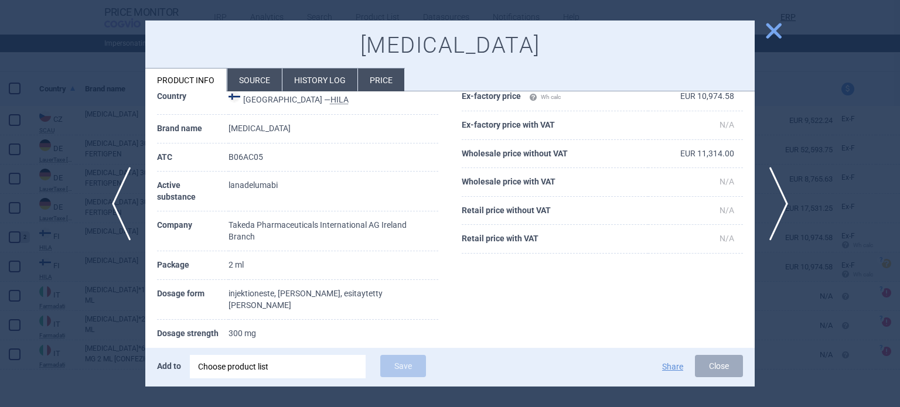
click at [0, 176] on div at bounding box center [450, 203] width 900 height 407
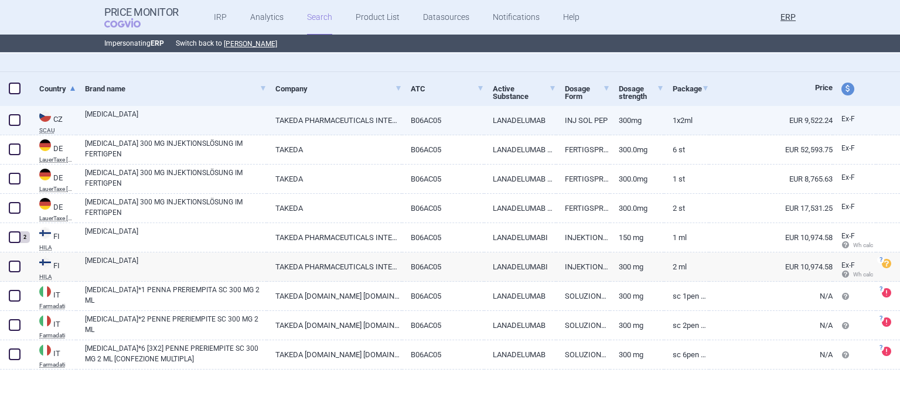
click at [243, 117] on link "[MEDICAL_DATA]" at bounding box center [176, 119] width 182 height 21
select select "EUR"
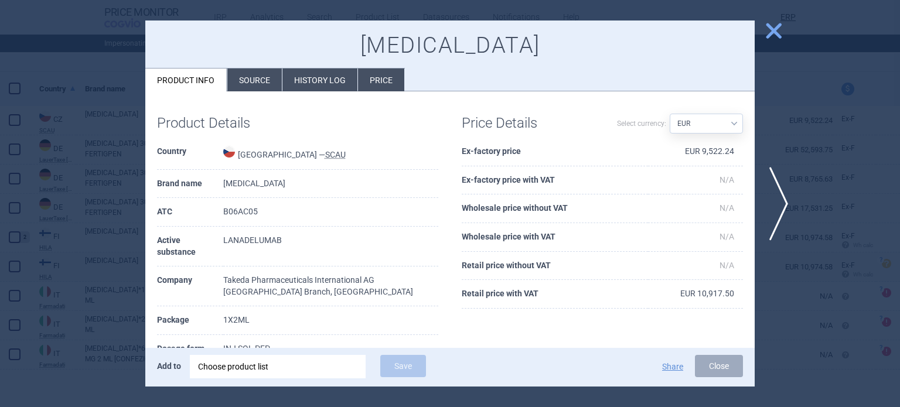
scroll to position [59, 0]
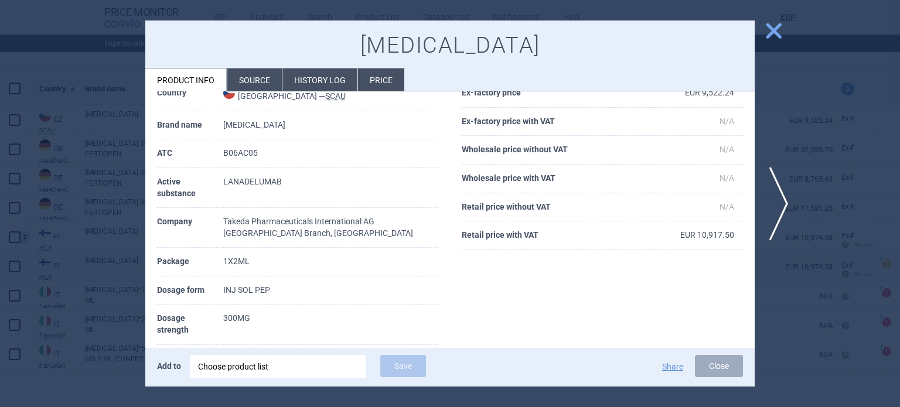
click at [25, 126] on div at bounding box center [450, 203] width 900 height 407
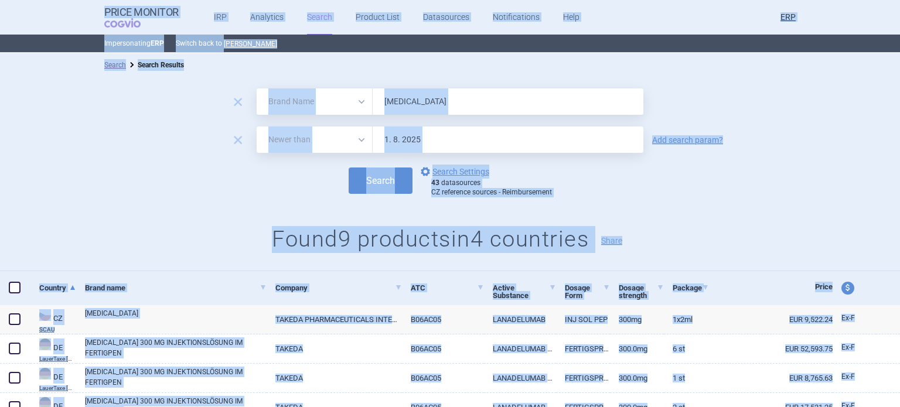
click at [422, 96] on input "[MEDICAL_DATA]" at bounding box center [508, 102] width 271 height 26
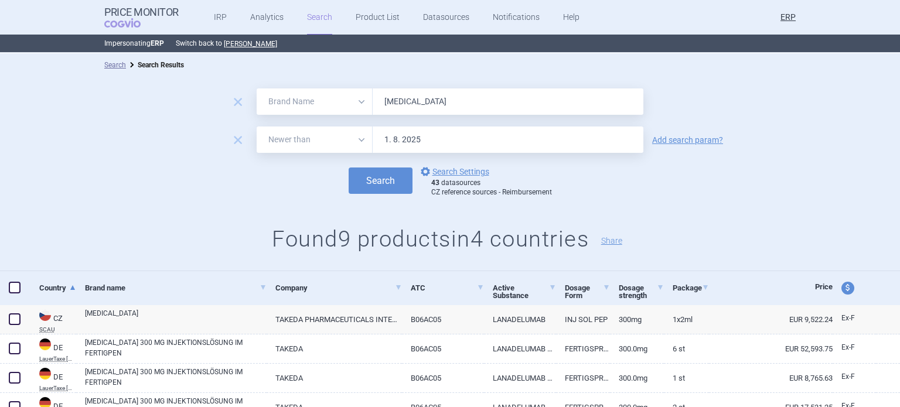
paste input "Veyvondi"
click at [349, 168] on button "Search" at bounding box center [381, 181] width 64 height 26
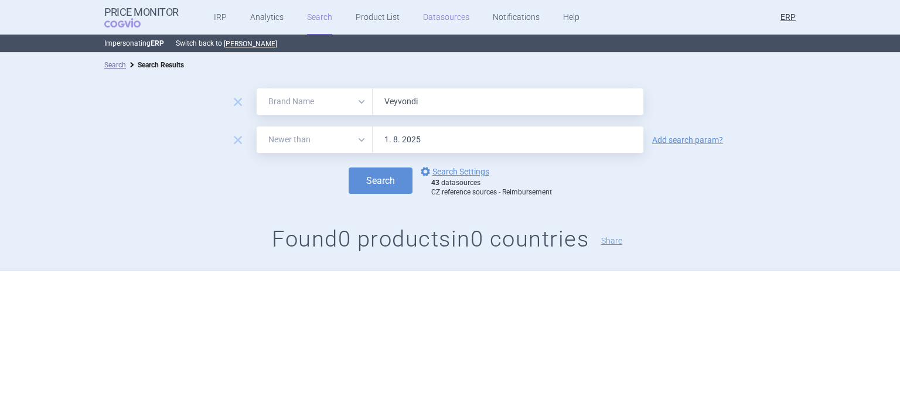
paste input "ipdomet"
click at [349, 168] on button "Search" at bounding box center [381, 181] width 64 height 26
paste input "idia"
click at [349, 168] on button "Search" at bounding box center [381, 181] width 64 height 26
paste input "priv"
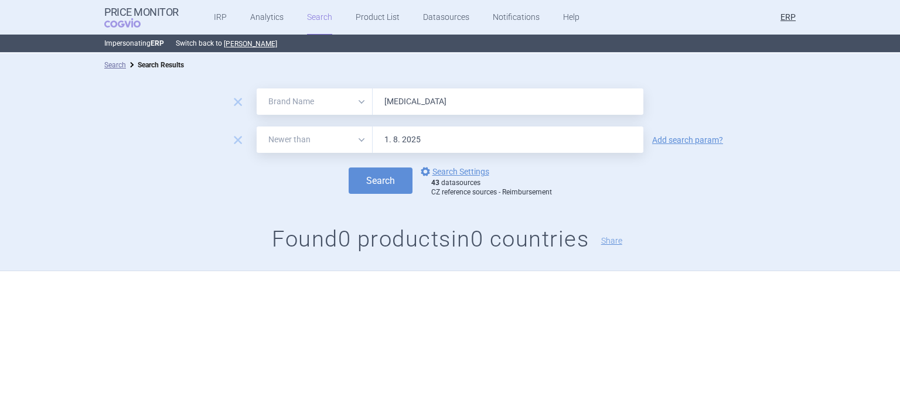
type input "[MEDICAL_DATA]"
click at [349, 168] on button "Search" at bounding box center [381, 181] width 64 height 26
